Goal: Task Accomplishment & Management: Book appointment/travel/reservation

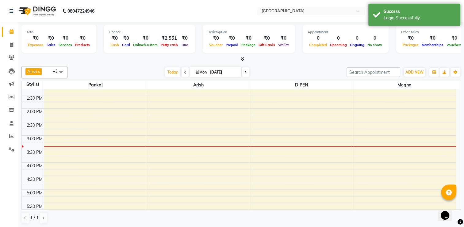
scroll to position [153, 0]
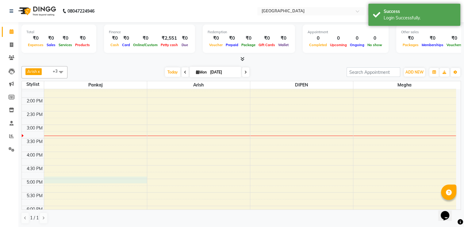
click at [82, 180] on div "8:00 AM 8:30 AM 9:00 AM 9:30 AM 10:00 AM 10:30 AM 11:00 AM 11:30 AM 12:00 PM 12…" at bounding box center [239, 111] width 435 height 351
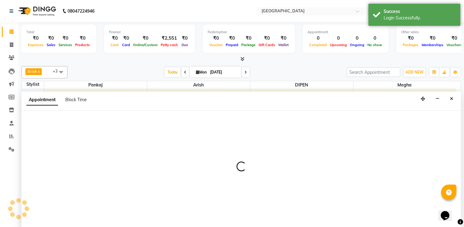
scroll to position [0, 0]
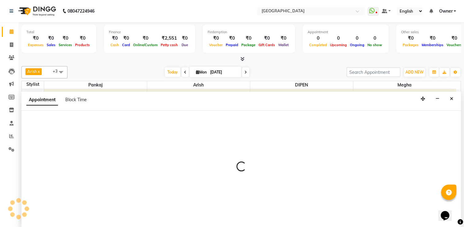
select select "70686"
select select "1020"
select select "tentative"
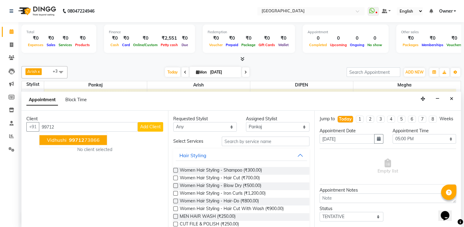
click at [72, 139] on span "99712" at bounding box center [76, 140] width 15 height 6
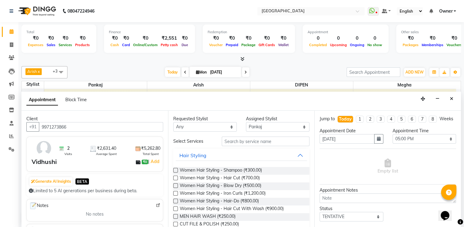
type input "9971273866"
click at [240, 138] on input "text" at bounding box center [266, 141] width 88 height 10
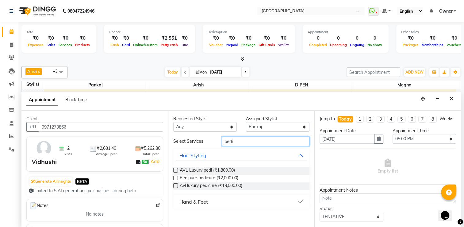
type input "pedi"
click at [173, 169] on label at bounding box center [175, 170] width 5 height 5
click at [173, 169] on input "checkbox" at bounding box center [175, 171] width 4 height 4
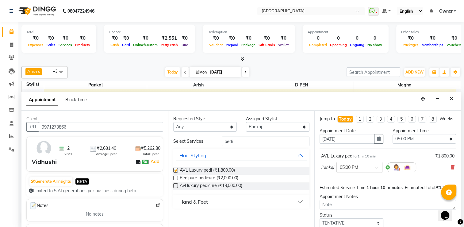
checkbox input "false"
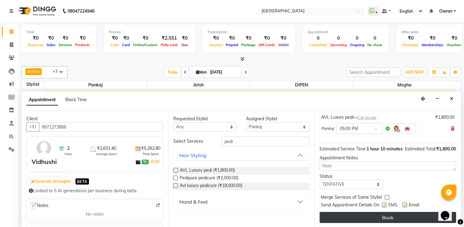
click at [373, 213] on button "Book" at bounding box center [388, 217] width 137 height 11
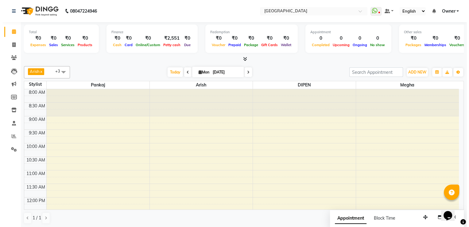
scroll to position [0, 0]
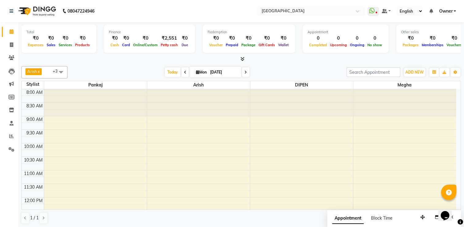
click at [445, 10] on span "Owner" at bounding box center [446, 11] width 14 height 6
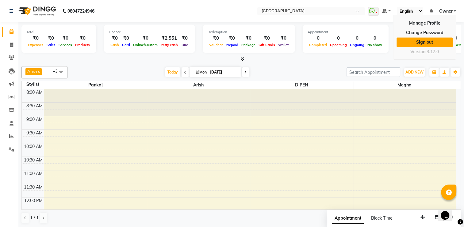
click at [425, 42] on link "Sign out" at bounding box center [425, 42] width 56 height 10
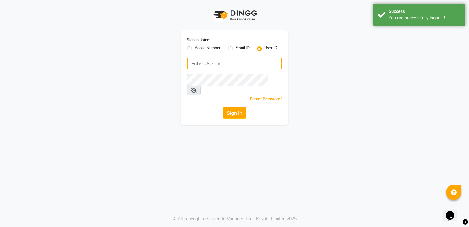
type input "9980535167"
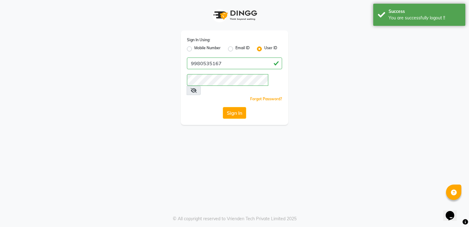
click at [204, 49] on label "Mobile Number" at bounding box center [207, 48] width 26 height 7
click at [198, 49] on input "Mobile Number" at bounding box center [196, 47] width 4 height 4
radio input "true"
radio input "false"
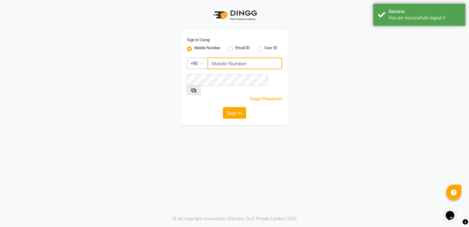
click at [229, 64] on input "Username" at bounding box center [245, 63] width 75 height 12
type input "8792012449"
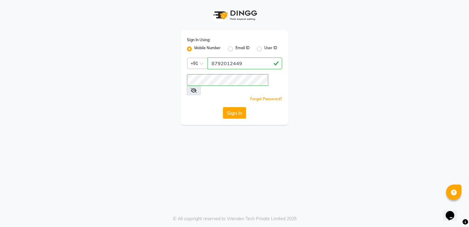
click at [106, 148] on div "Sign In Using: Mobile Number Email ID User ID Country Code × [PHONE_NUMBER] Rem…" at bounding box center [234, 113] width 469 height 227
click at [227, 107] on button "Sign In" at bounding box center [234, 113] width 23 height 12
